Goal: Task Accomplishment & Management: Manage account settings

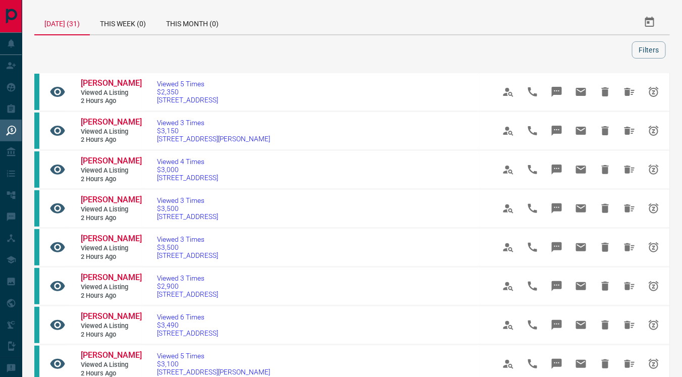
click at [61, 23] on div "[DATE] (31)" at bounding box center [61, 22] width 55 height 25
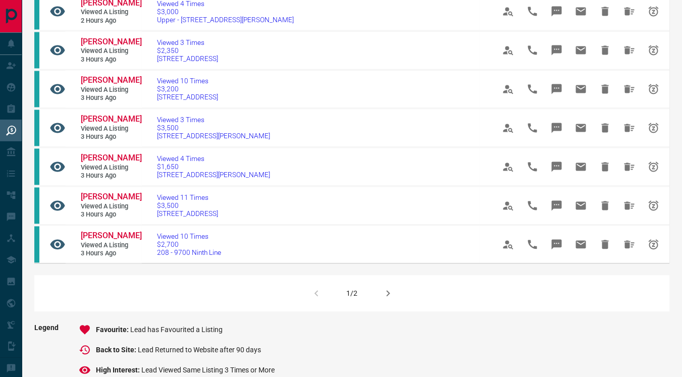
scroll to position [587, 0]
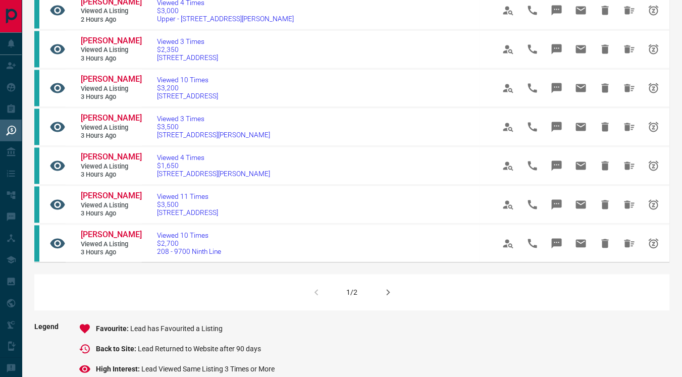
click at [388, 288] on icon "button" at bounding box center [388, 293] width 12 height 12
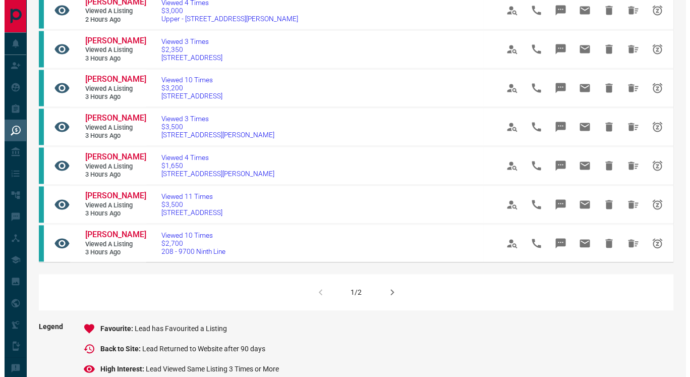
scroll to position [0, 0]
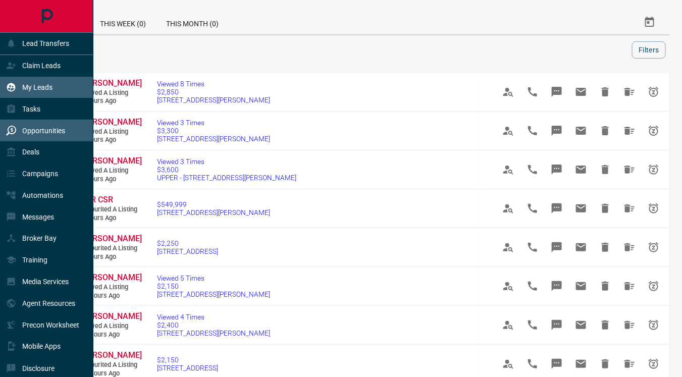
click at [34, 86] on p "My Leads" at bounding box center [37, 87] width 30 height 8
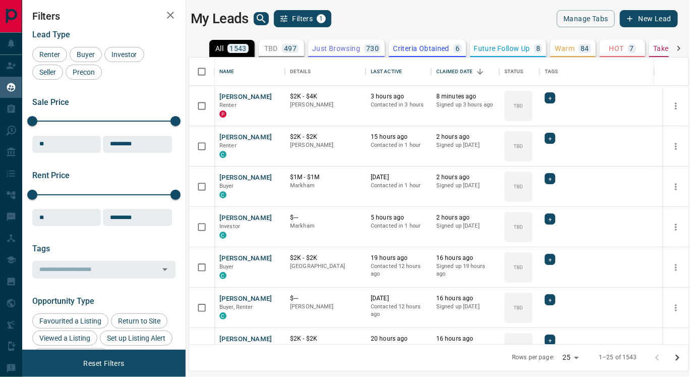
scroll to position [278, 491]
click at [418, 53] on button "Criteria Obtained 6" at bounding box center [427, 48] width 77 height 17
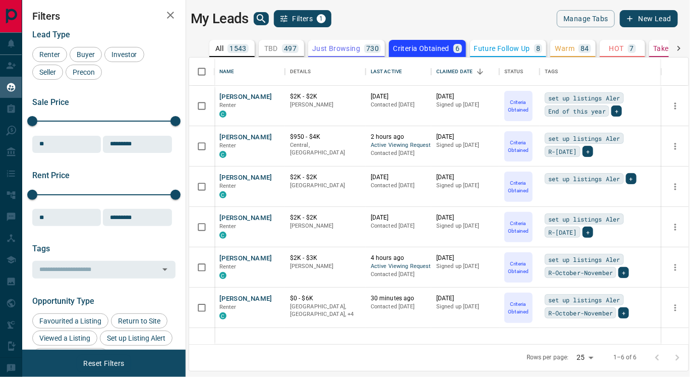
click at [261, 18] on icon "search button" at bounding box center [261, 19] width 12 height 12
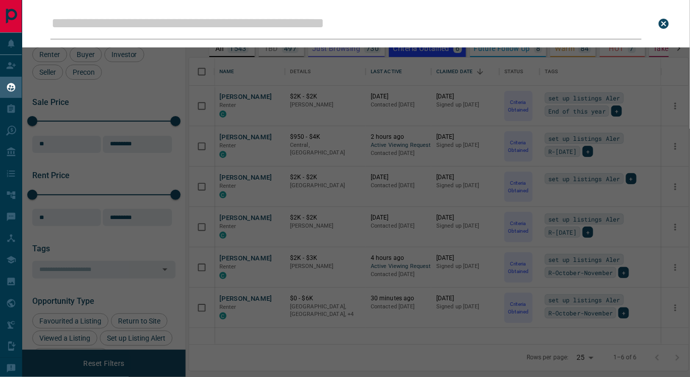
type input "**********"
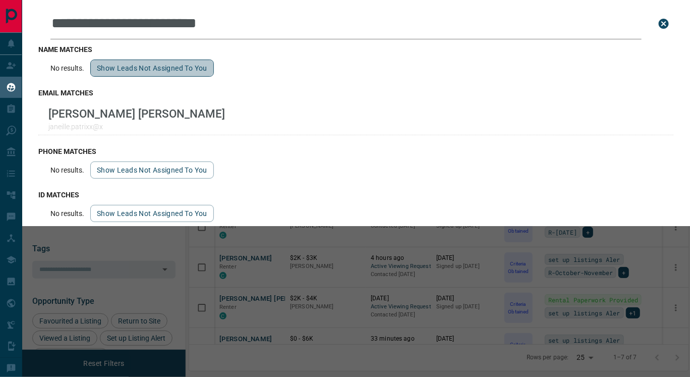
click at [161, 65] on button "Show leads not assigned to you" at bounding box center [152, 68] width 124 height 17
